Goal: Transaction & Acquisition: Purchase product/service

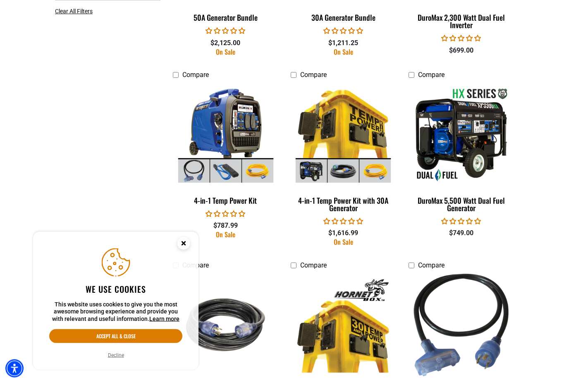
scroll to position [600, 0]
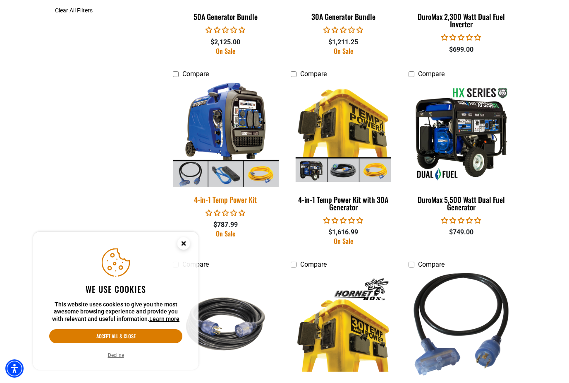
click at [238, 134] on img at bounding box center [226, 134] width 116 height 106
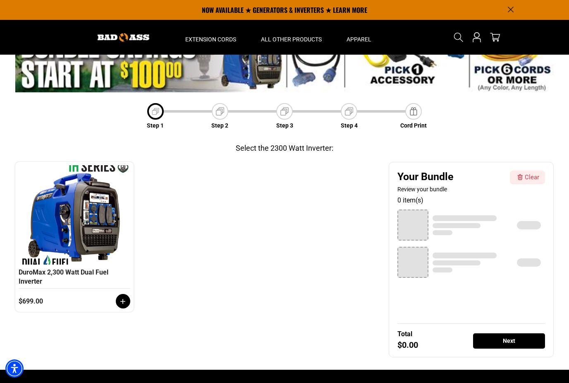
scroll to position [31, 0]
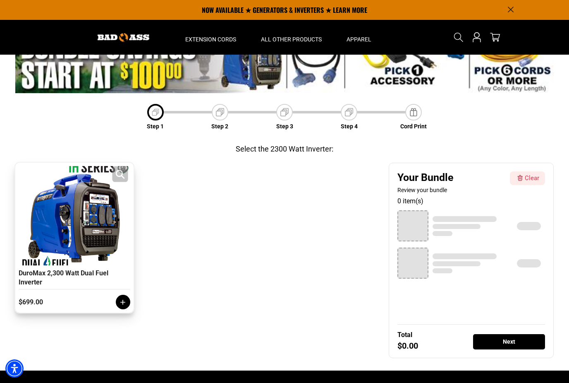
click at [105, 228] on div at bounding box center [75, 215] width 108 height 99
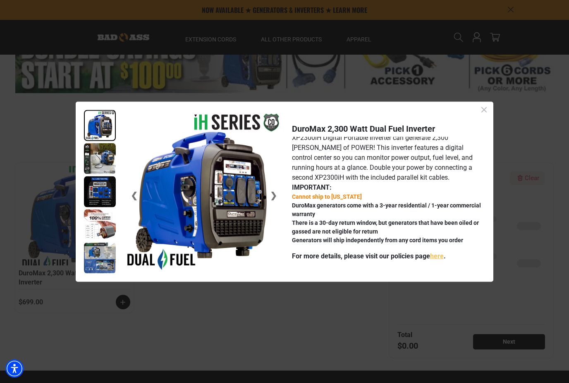
scroll to position [23, 0]
click at [278, 211] on img at bounding box center [201, 191] width 159 height 163
click at [270, 207] on link "❯" at bounding box center [270, 195] width 14 height 28
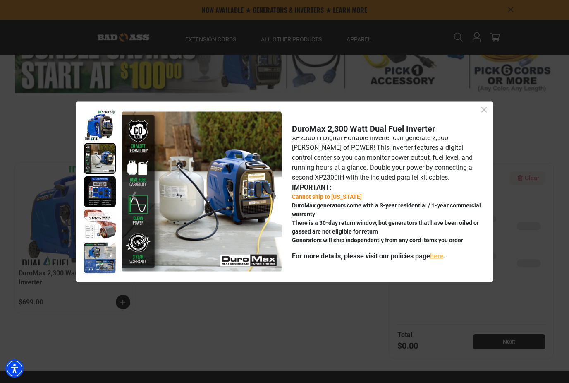
click at [103, 207] on img at bounding box center [100, 191] width 32 height 31
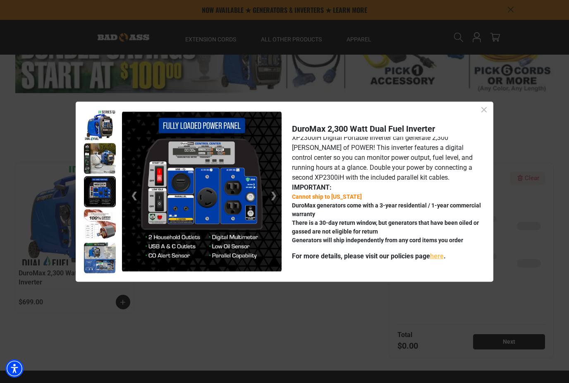
click at [104, 240] on img at bounding box center [100, 224] width 32 height 31
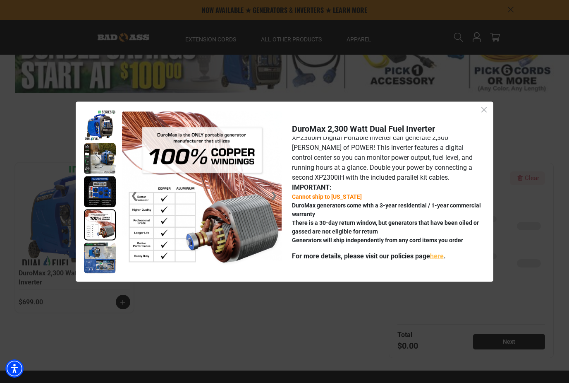
click at [103, 273] on img at bounding box center [100, 257] width 32 height 31
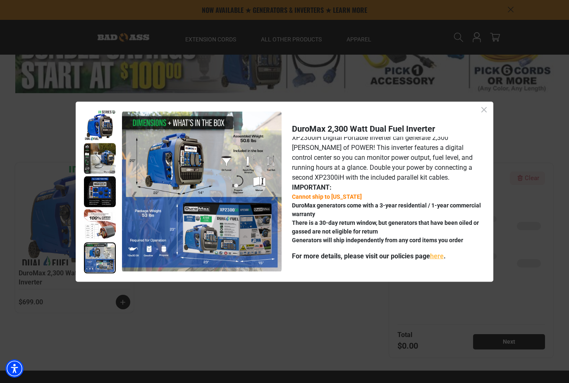
click at [487, 115] on icon "Close dialog" at bounding box center [484, 109] width 10 height 10
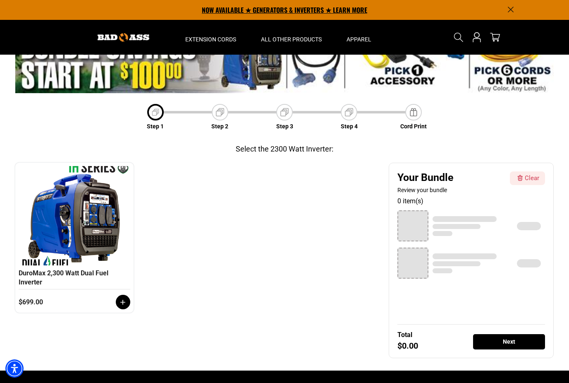
click at [510, 5] on p "NOW AVAILABLE ★ GENERATORS & INVERTERS ★ LEARN MORE" at bounding box center [284, 10] width 459 height 20
